Goal: Find specific page/section: Find specific page/section

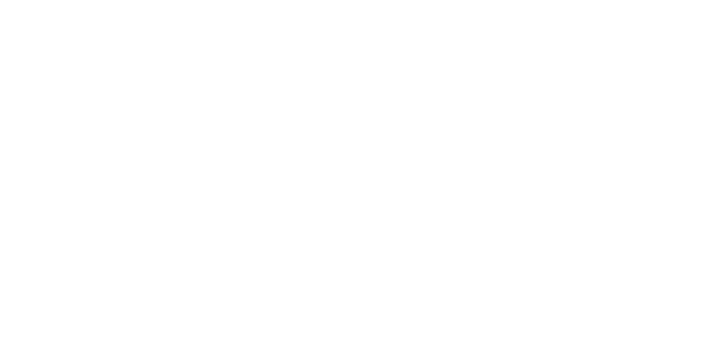
click at [308, 5] on html at bounding box center [352, 2] width 705 height 5
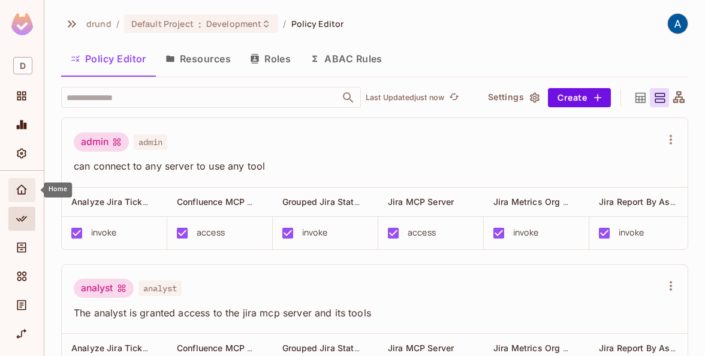
click at [28, 187] on span "Home" at bounding box center [21, 190] width 14 height 14
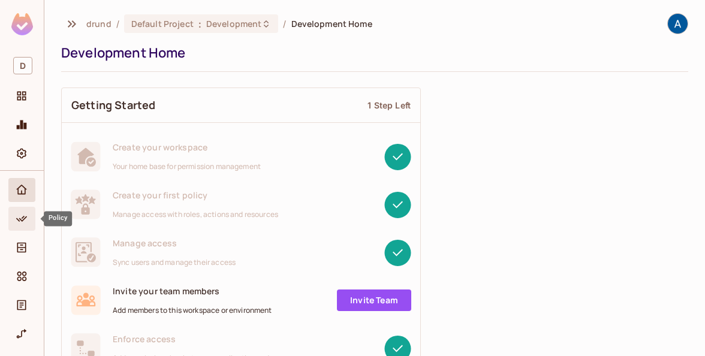
click at [21, 222] on icon "Policy" at bounding box center [22, 219] width 12 height 12
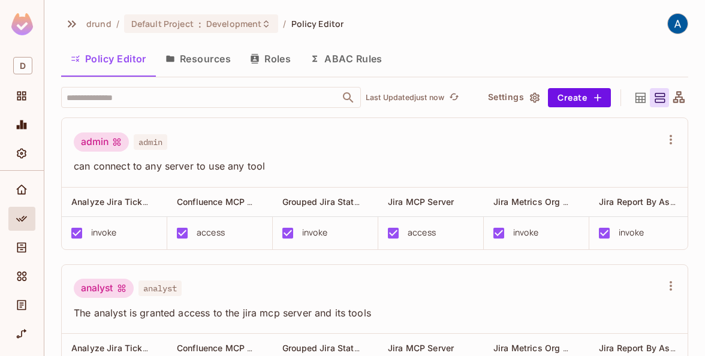
click at [275, 56] on button "Roles" at bounding box center [270, 59] width 60 height 30
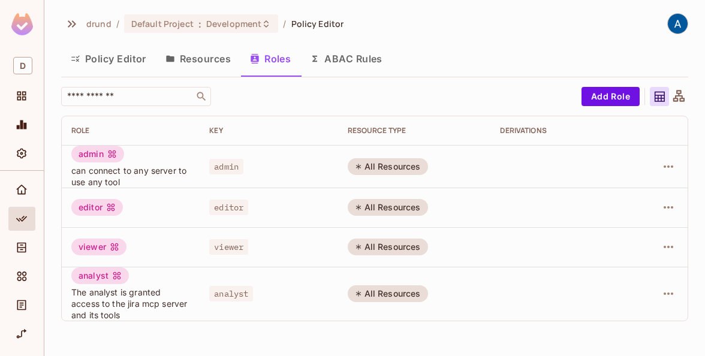
click at [207, 65] on button "Resources" at bounding box center [198, 59] width 85 height 30
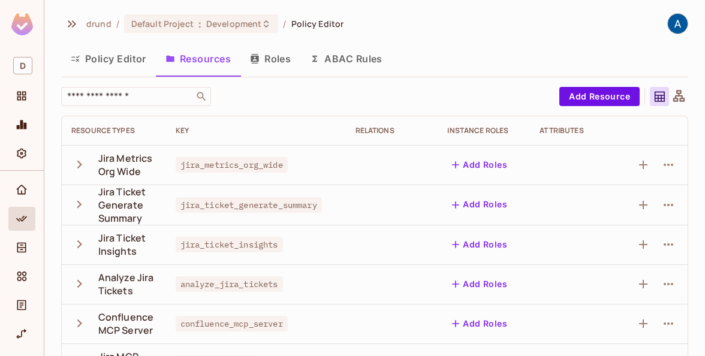
click at [275, 165] on span "jira_metrics_org_wide" at bounding box center [232, 165] width 112 height 16
copy span "jira_metrics_org_wide"
click at [290, 209] on span "jira_ticket_generate_summary" at bounding box center [249, 205] width 146 height 16
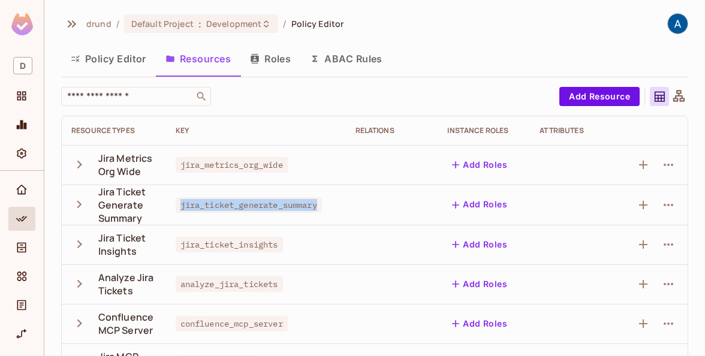
copy span "jira_ticket_generate_summary"
